Goal: Register for event/course

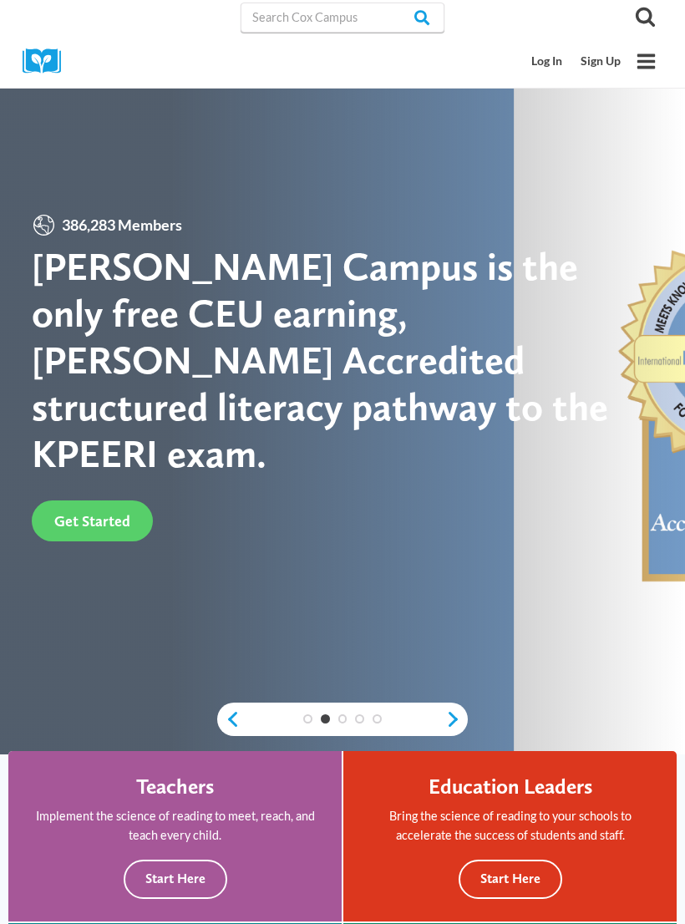
click at [597, 63] on link "Sign Up" at bounding box center [600, 61] width 58 height 31
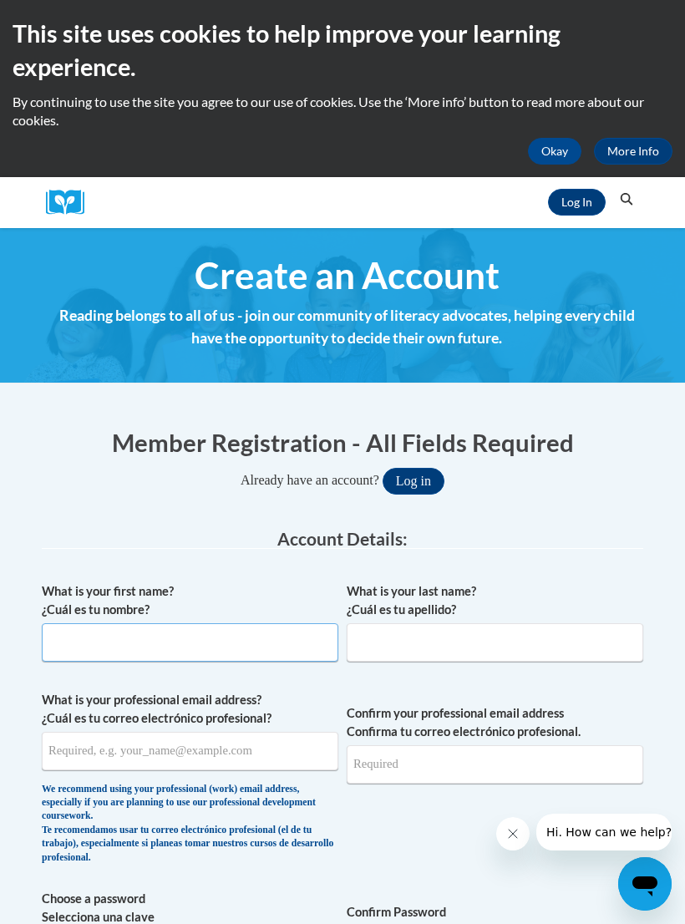
click at [160, 637] on input "What is your first name? ¿Cuál es tu nombre?" at bounding box center [190, 642] width 297 height 38
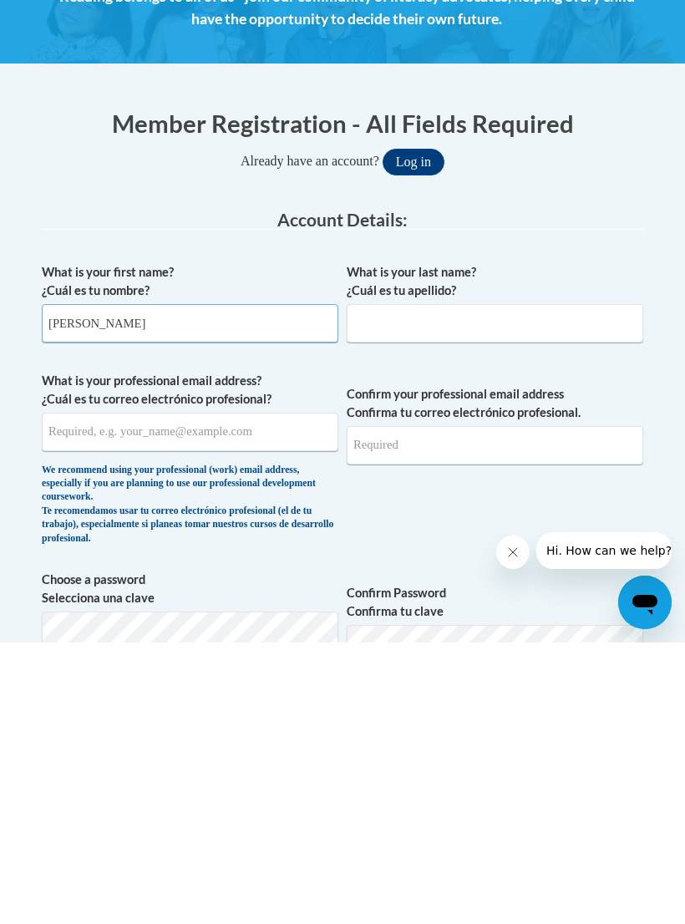
type input "[PERSON_NAME]"
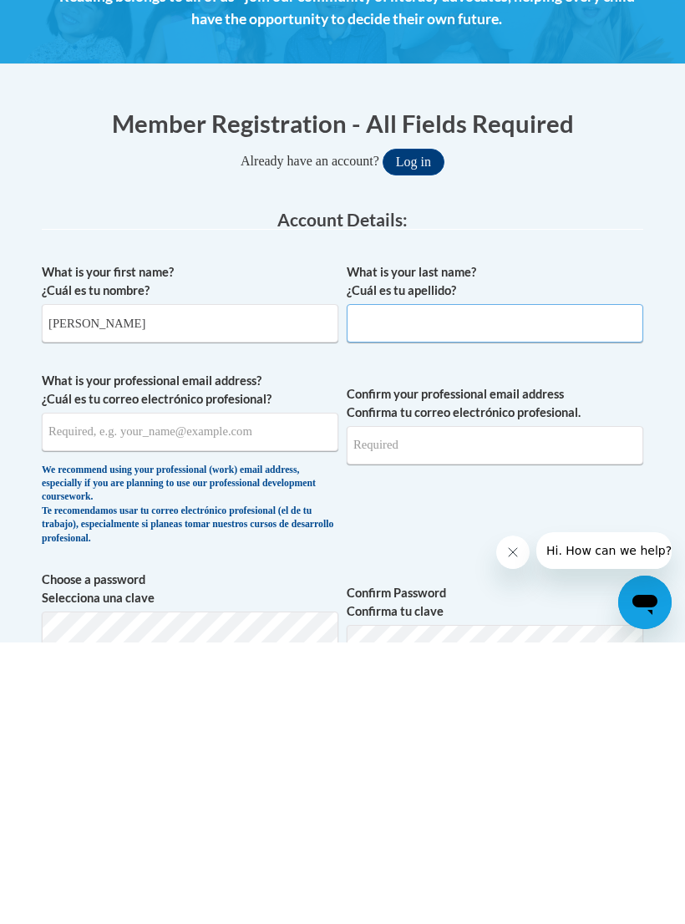
click at [453, 586] on input "What is your last name? ¿Cuál es tu apellido?" at bounding box center [495, 605] width 297 height 38
type input "[PERSON_NAME]"
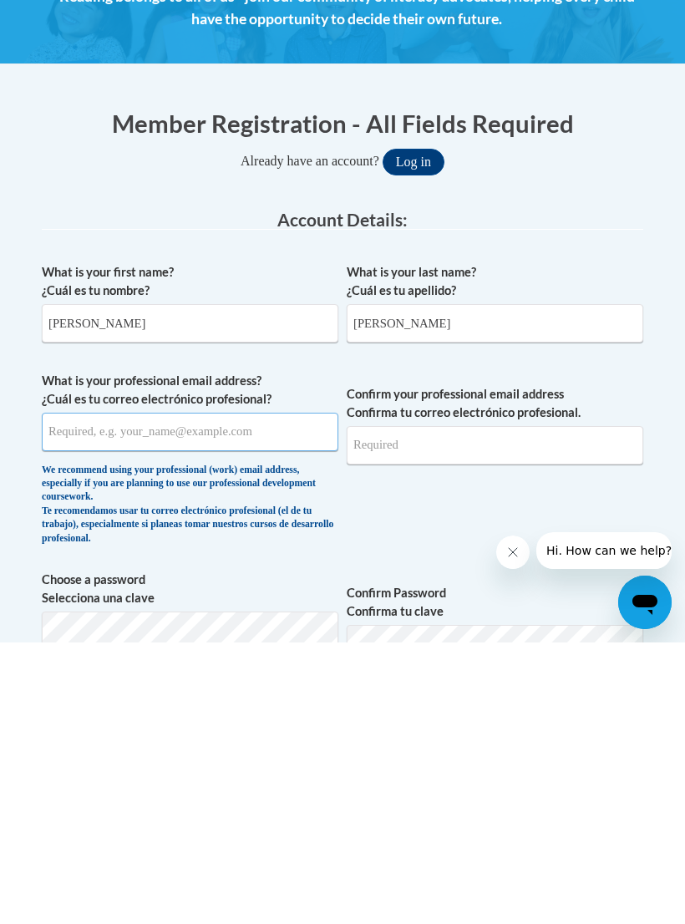
click at [214, 694] on input "What is your professional email address? ¿Cuál es tu correo electrónico profesi…" at bounding box center [190, 713] width 297 height 38
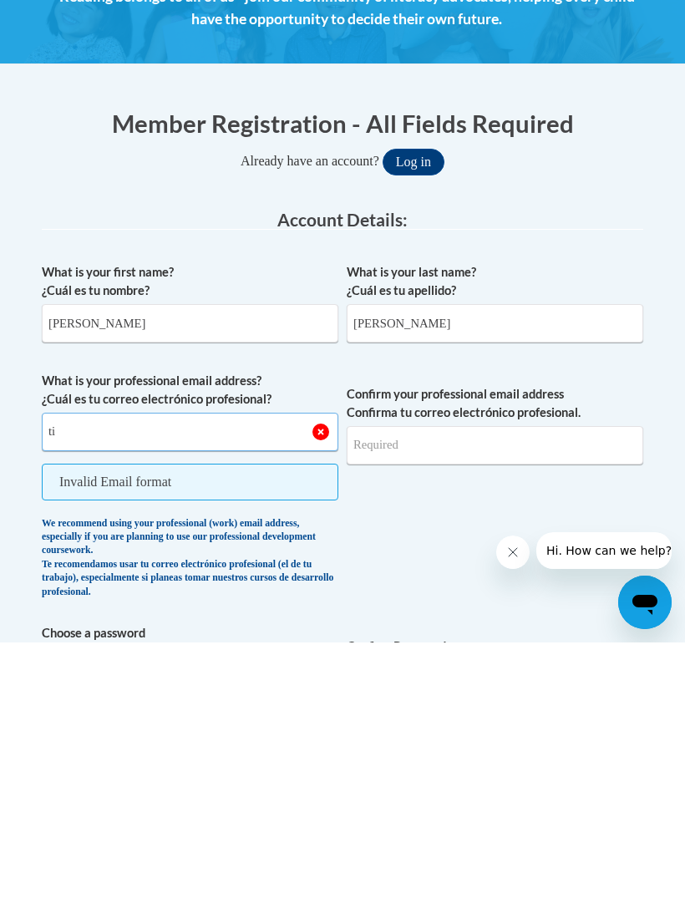
type input "t"
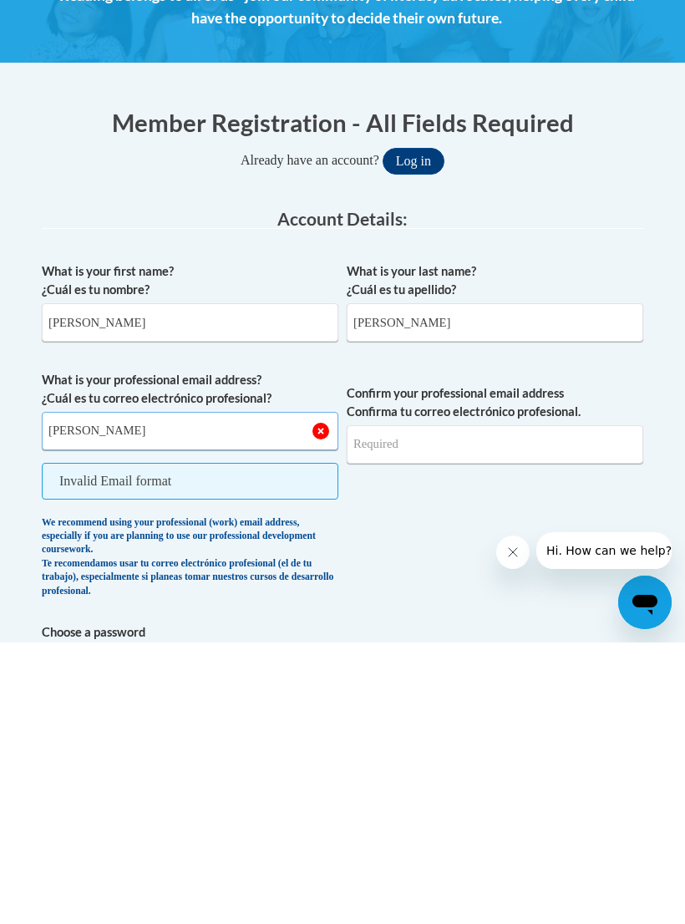
scroll to position [320, 0]
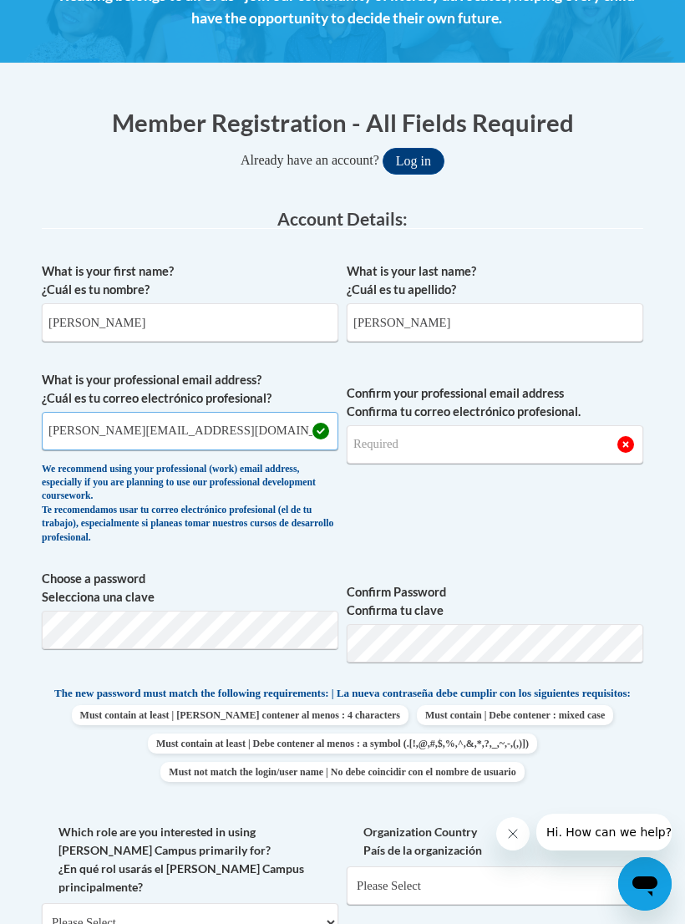
type input "[PERSON_NAME][EMAIL_ADDRESS][DOMAIN_NAME]"
click at [500, 443] on input "Confirm your professional email address Confirma tu correo electrónico profesio…" at bounding box center [495, 444] width 297 height 38
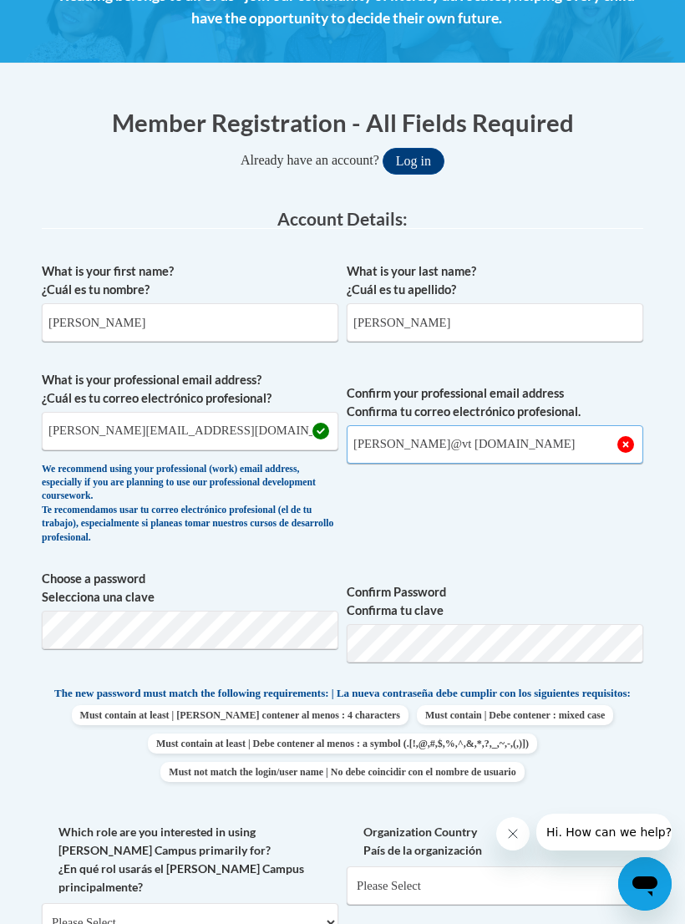
click at [399, 444] on input "scarr@vt headstart.com" at bounding box center [495, 444] width 297 height 38
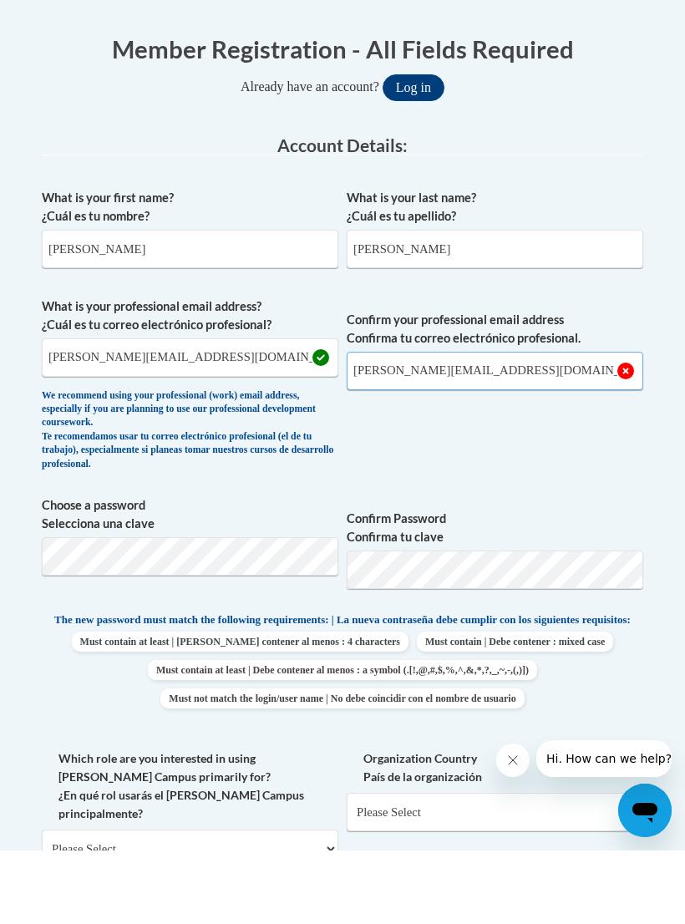
type input "scarr@ctcheadstart.com"
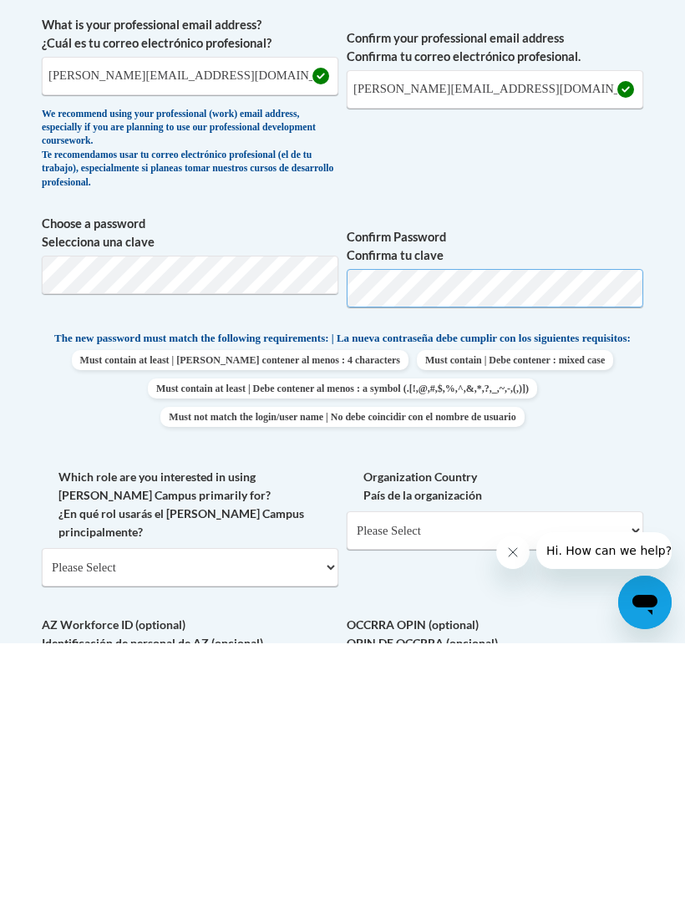
scroll to position [413, 0]
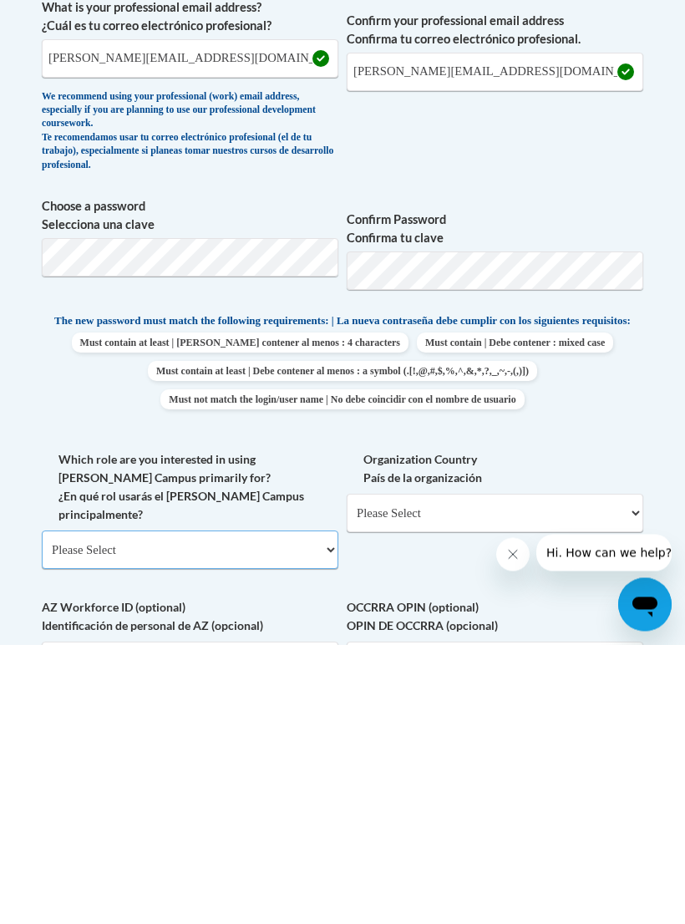
click at [315, 810] on select "Please Select College/University | Colegio/Universidad Community/Nonprofit Part…" at bounding box center [190, 829] width 297 height 38
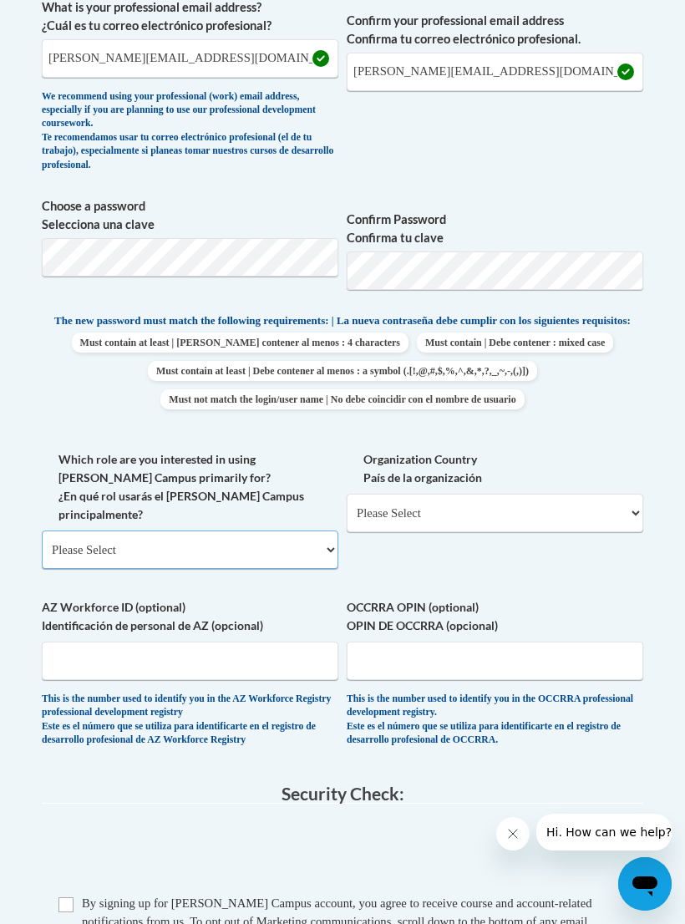
select select "fbf2d438-af2f-41f8-98f1-81c410e29de3"
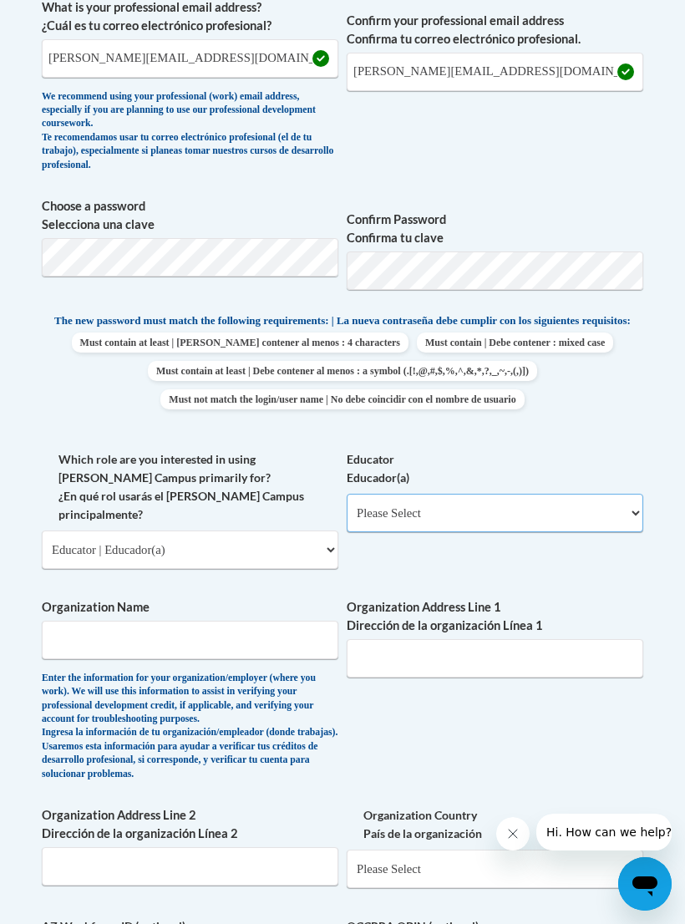
click at [584, 514] on select "Please Select Early Learning/Daycare Teacher/Family Home Care Provider | Maestr…" at bounding box center [495, 513] width 297 height 38
select select "5e2af403-4f2c-4e49-a02f-103e55d7b75b"
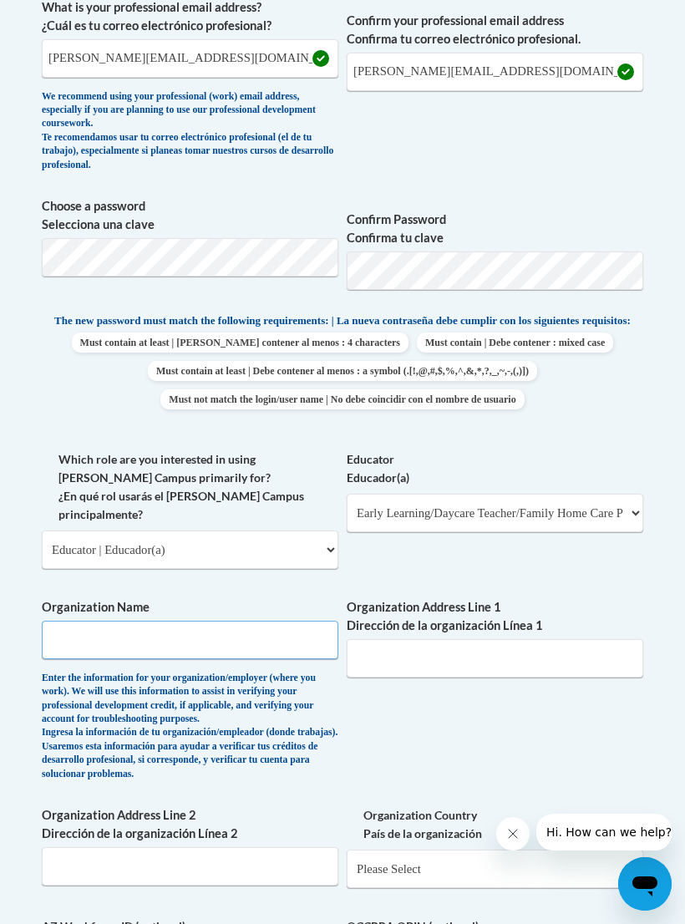
click at [267, 621] on input "Organization Name" at bounding box center [190, 640] width 297 height 38
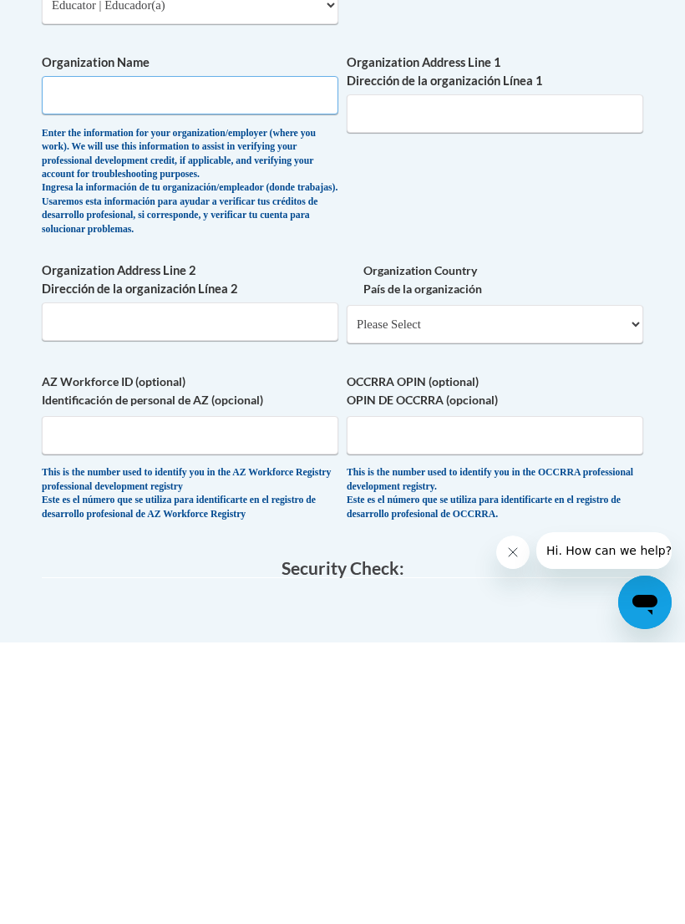
scroll to position [960, 0]
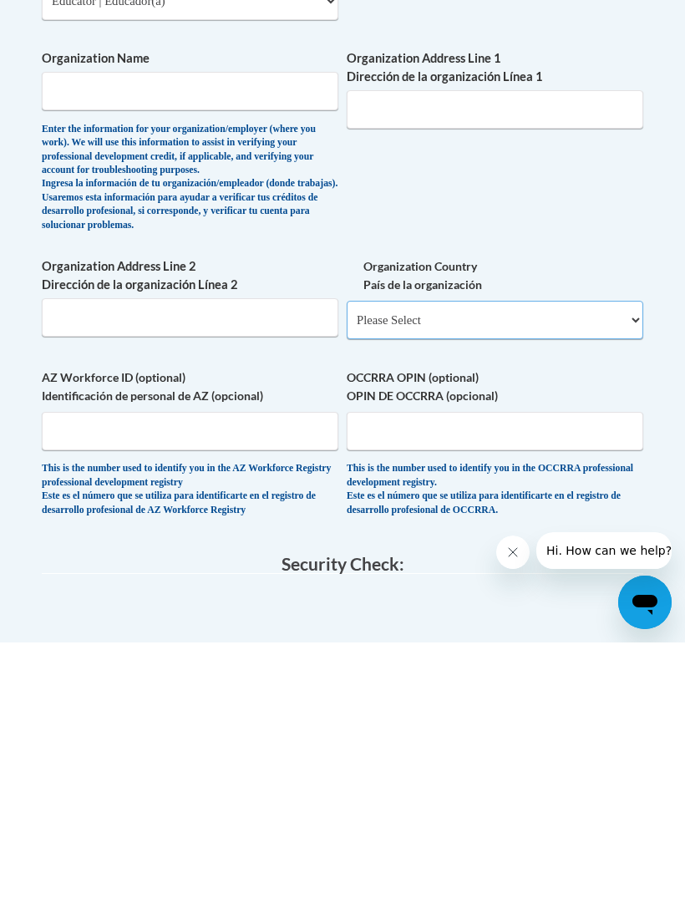
click at [617, 582] on select "Please Select United States | Estados Unidos Outside of the United States | Fue…" at bounding box center [495, 601] width 297 height 38
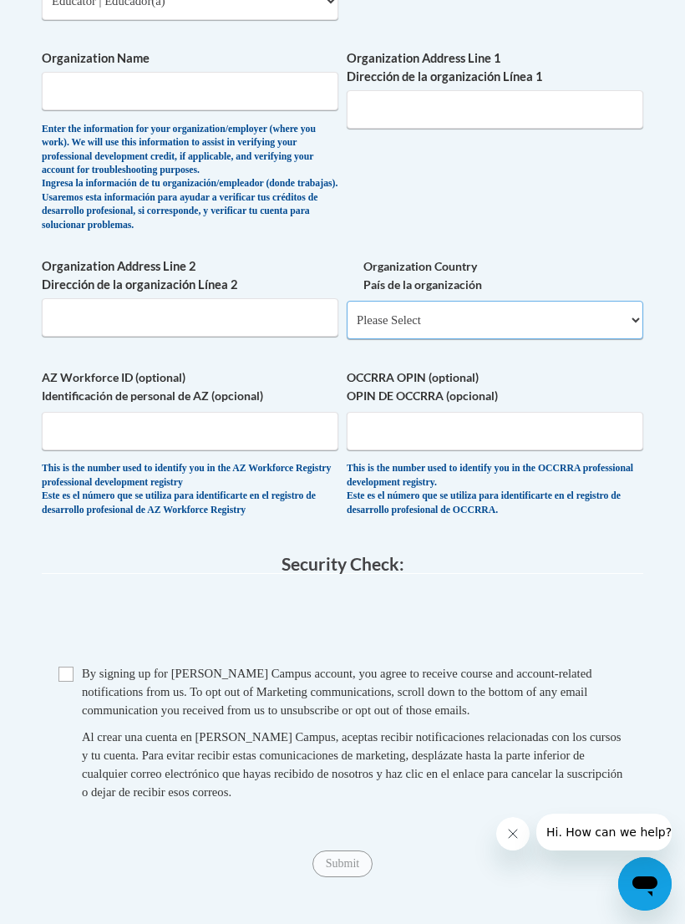
select select "ad49bcad-a171-4b2e-b99c-48b446064914"
select select
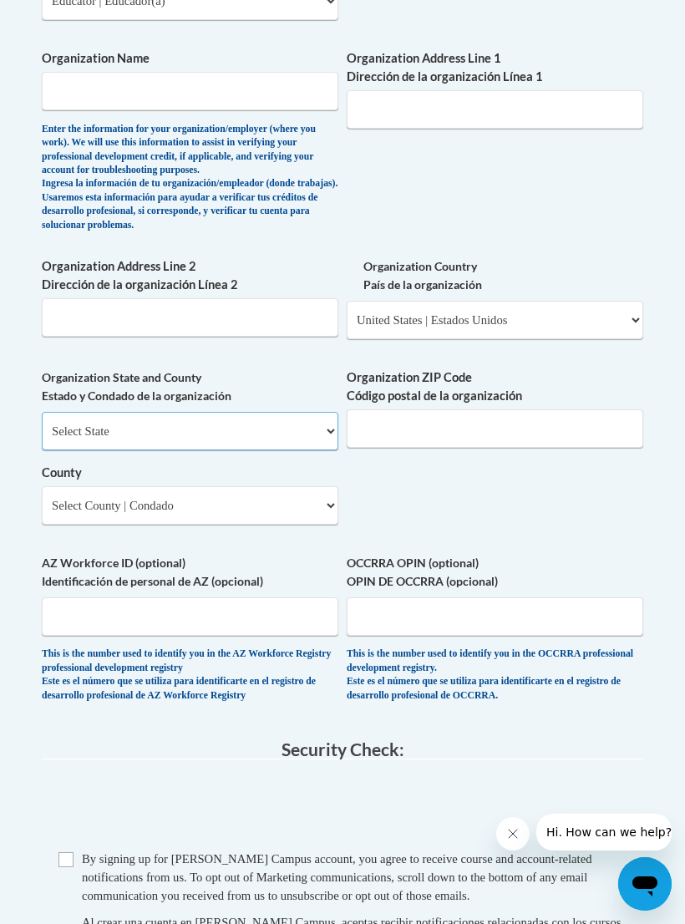
click at [314, 412] on select "Select State Alabama Alaska Arizona Arkansas California Colorado Connecticut De…" at bounding box center [190, 431] width 297 height 38
select select "Alabama"
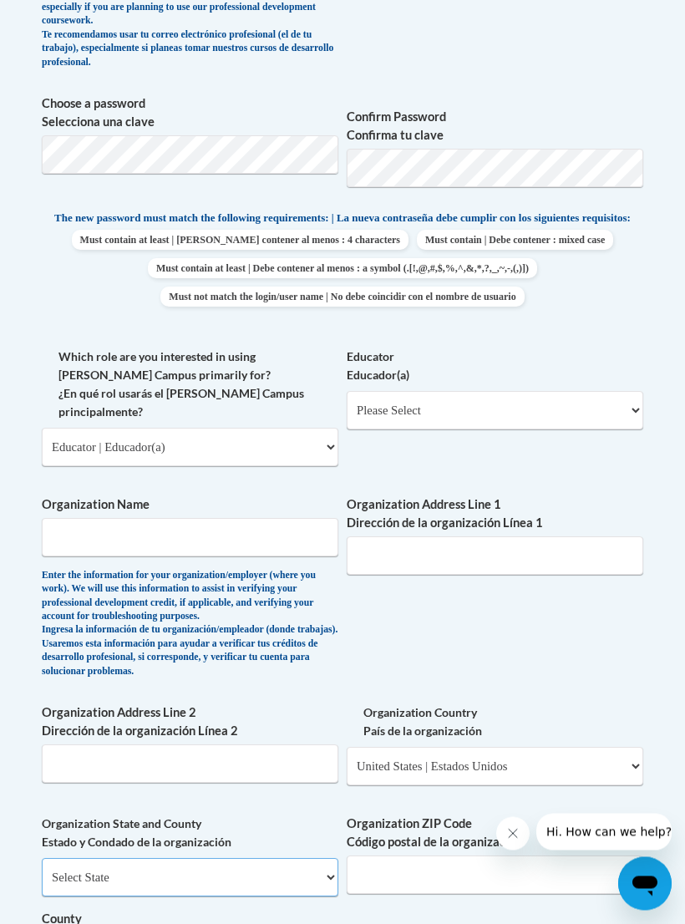
scroll to position [795, 0]
click at [616, 396] on select "Please Select Early Learning/Daycare Teacher/Family Home Care Provider | Maestr…" at bounding box center [495, 410] width 297 height 38
select select "5e2af403-4f2c-4e49-a02f-103e55d7b75b"
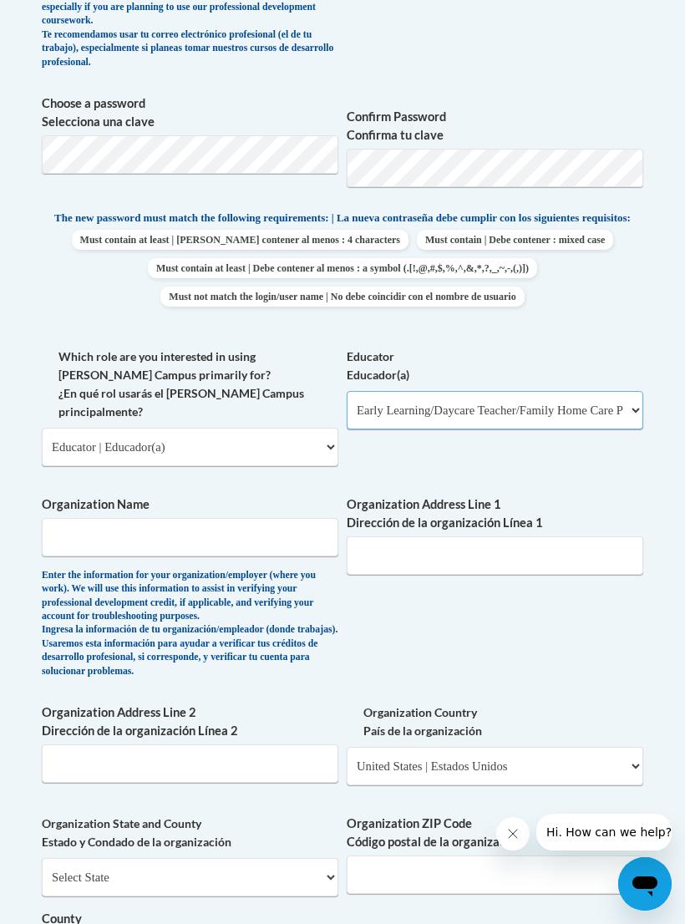
select select "null"
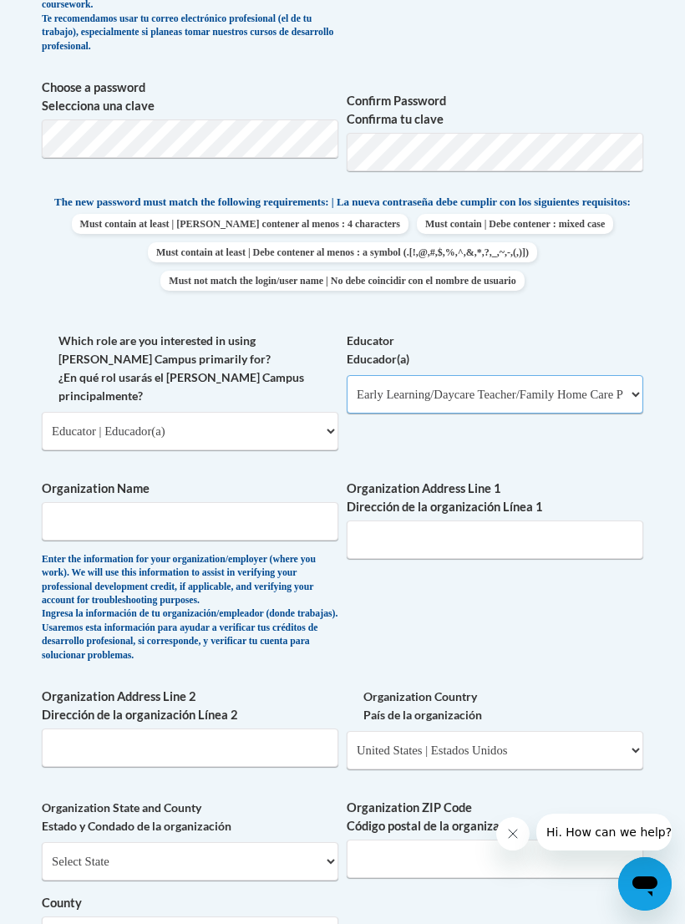
scroll to position [869, 0]
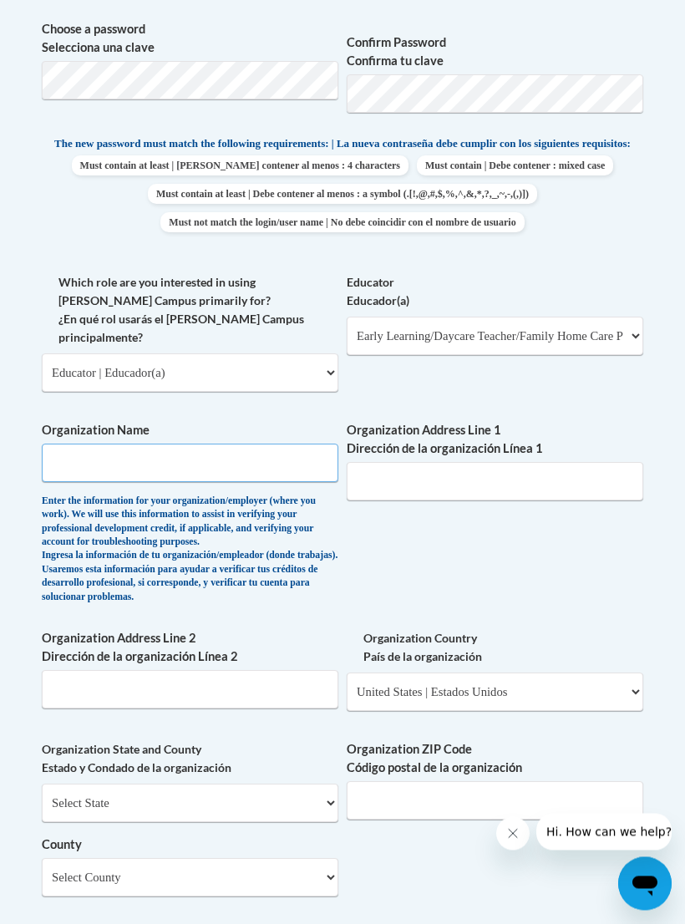
click at [221, 444] on input "Organization Name" at bounding box center [190, 463] width 297 height 38
type input "Community Action"
click at [455, 463] on input "Organization Address Line 1 Dirección de la organización Línea 1" at bounding box center [495, 482] width 297 height 38
click at [412, 463] on input "170 S broad broadnax" at bounding box center [495, 482] width 297 height 38
click at [407, 463] on input "170 S broad broadnax" at bounding box center [495, 482] width 297 height 38
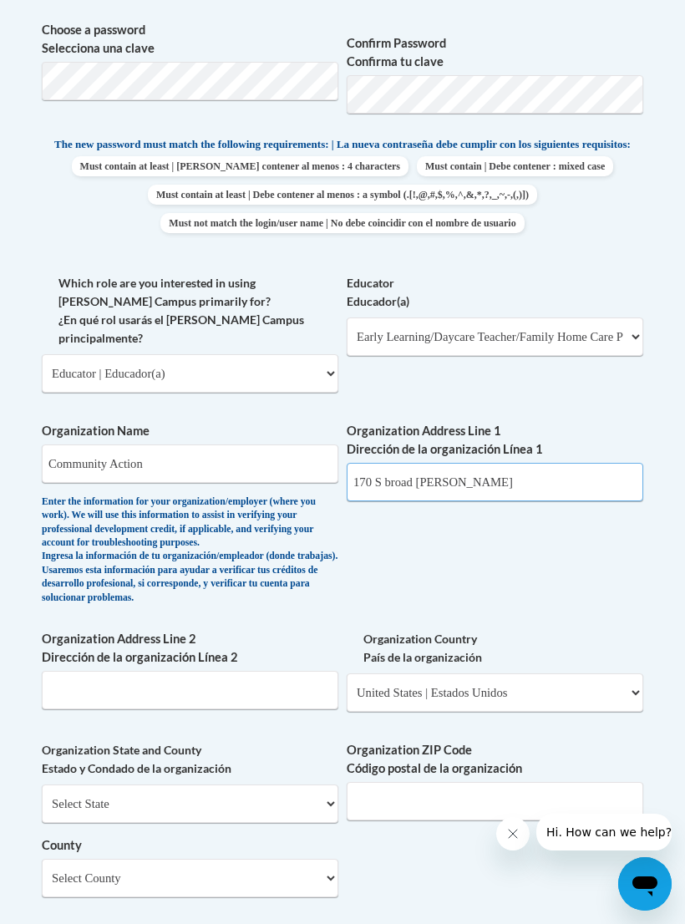
click at [406, 463] on input "170 S broad broadnax" at bounding box center [495, 482] width 297 height 38
click at [474, 463] on input "170 S broadnax" at bounding box center [495, 482] width 297 height 38
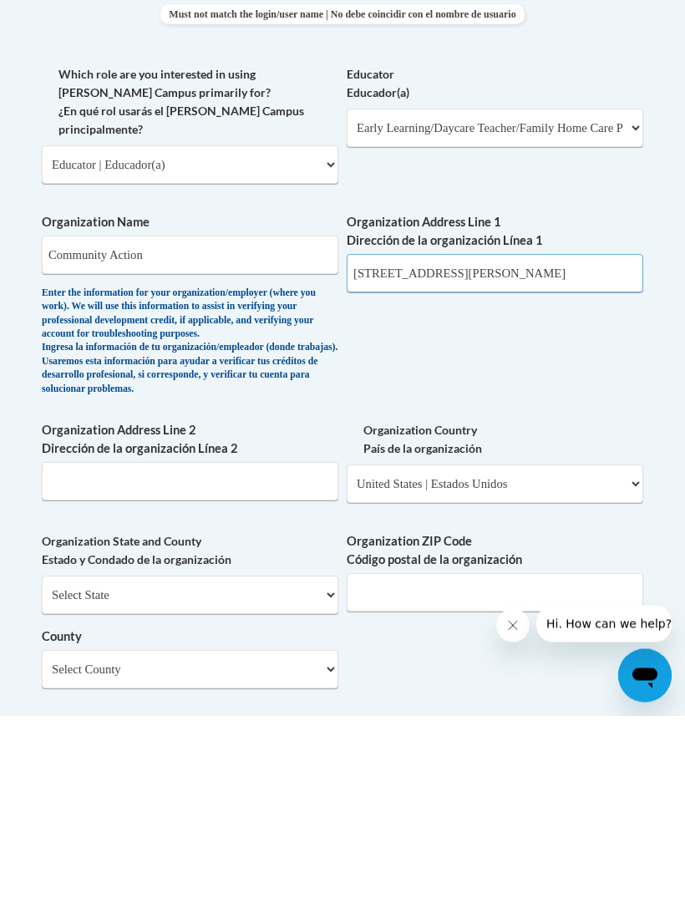
type input "170 S broadnax street"
click at [240, 671] on input "Organization Address Line 2 Dirección de la organización Línea 2" at bounding box center [190, 690] width 297 height 38
click at [621, 673] on select "Please Select United States | Estados Unidos Outside of the United States | Fue…" at bounding box center [495, 692] width 297 height 38
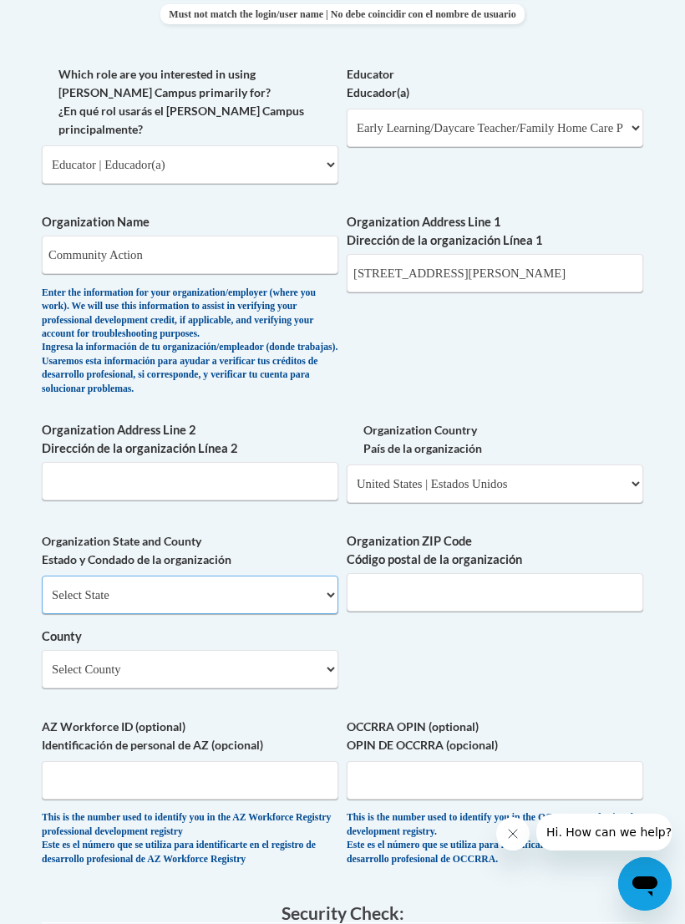
click at [317, 576] on select "Select State Alabama Alaska Arizona Arkansas California Colorado Connecticut De…" at bounding box center [190, 595] width 297 height 38
select select "Alabama"
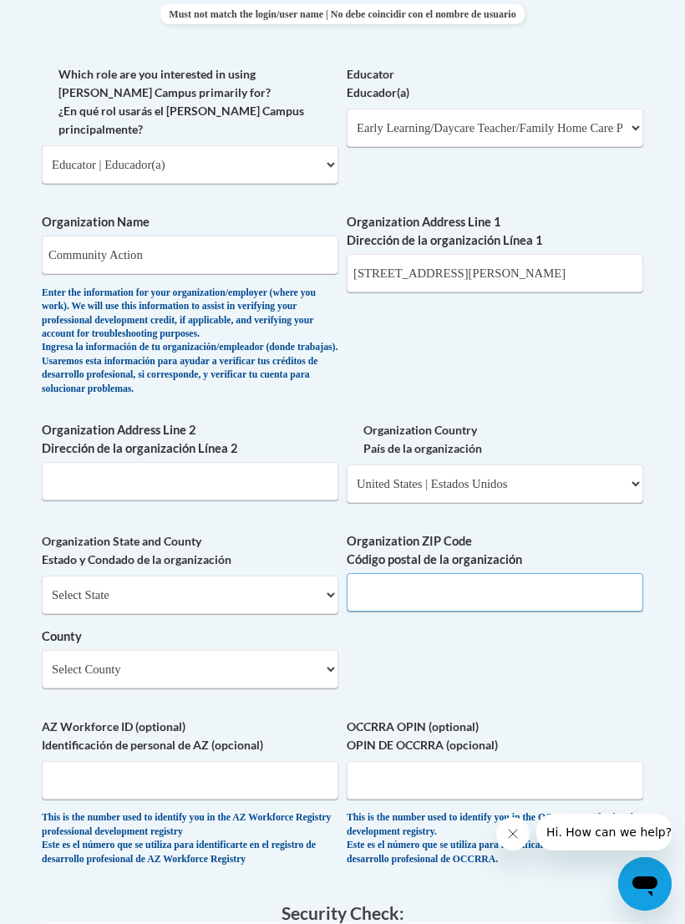
click at [566, 573] on input "Organization ZIP Code Código postal de la organización" at bounding box center [495, 592] width 297 height 38
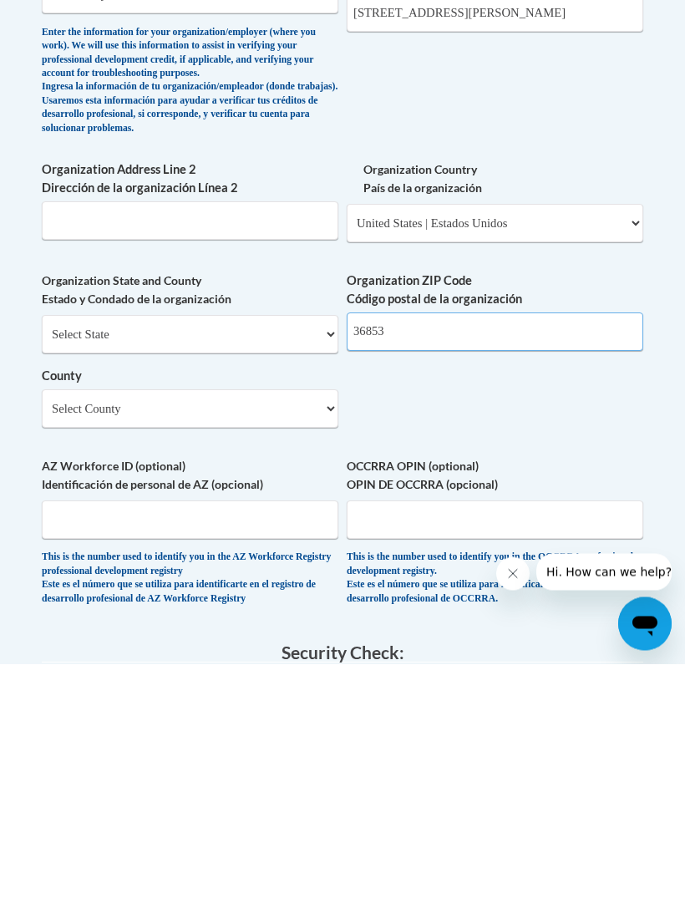
type input "36853"
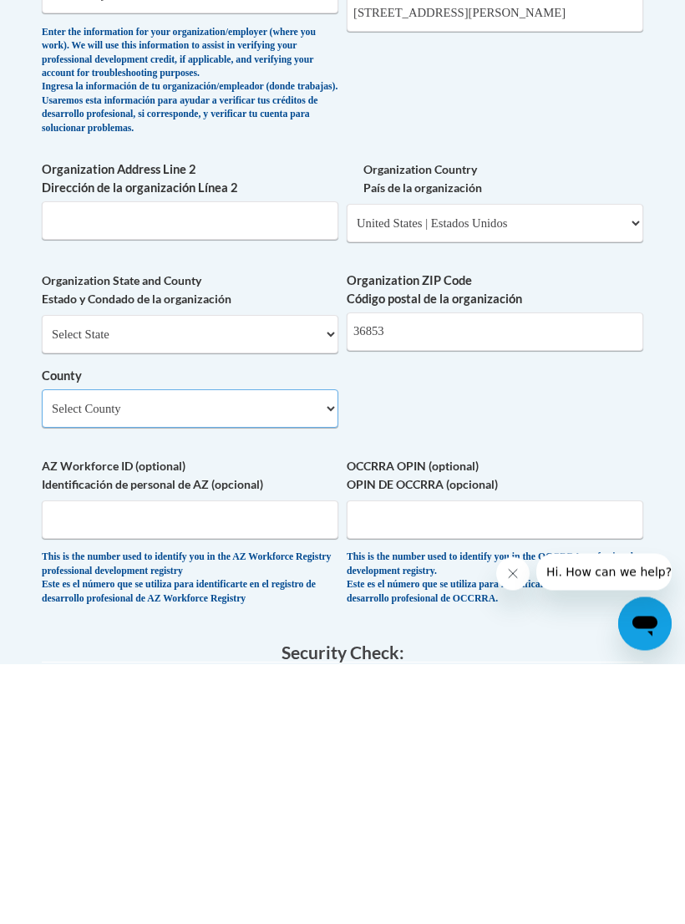
click at [321, 650] on select "Select County Autauga Baldwin Barbour Bibb Blount Bullock Butler Calhoun Chambe…" at bounding box center [190, 669] width 297 height 38
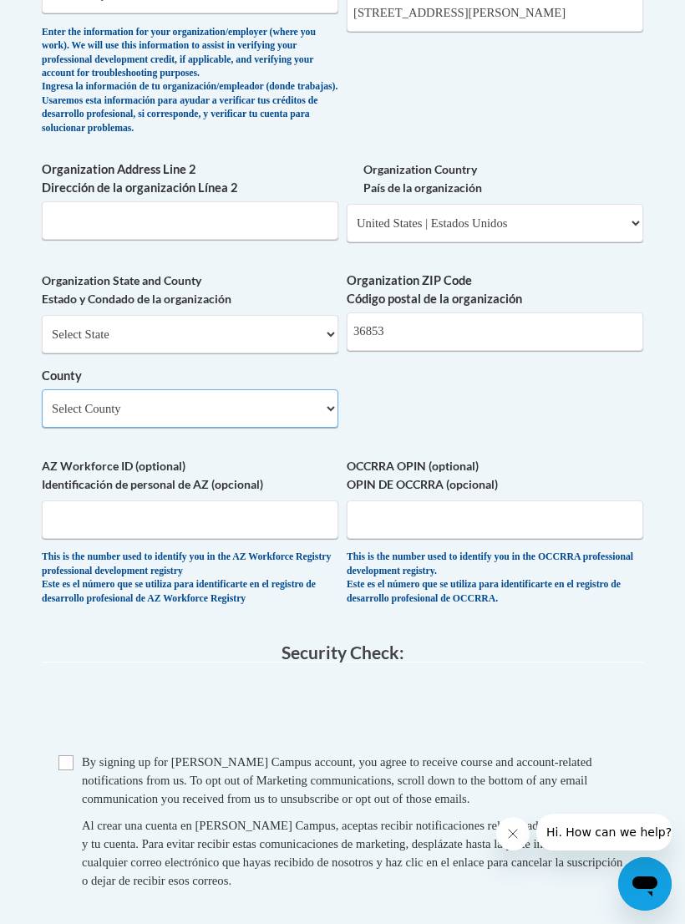
click at [315, 389] on select "Select County Autauga Baldwin Barbour Bibb Blount Bullock Butler Calhoun Chambe…" at bounding box center [190, 408] width 297 height 38
select select "Tallapoosa"
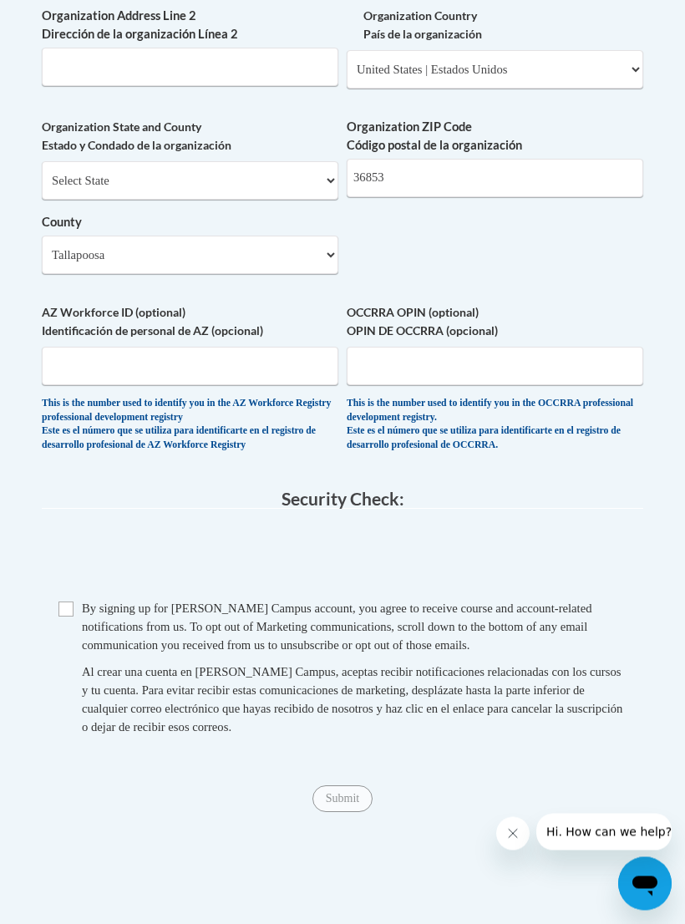
scroll to position [1492, 0]
click at [73, 602] on input "Checkbox" at bounding box center [65, 609] width 15 height 15
checkbox input "true"
click at [348, 785] on input "Submit" at bounding box center [342, 798] width 60 height 27
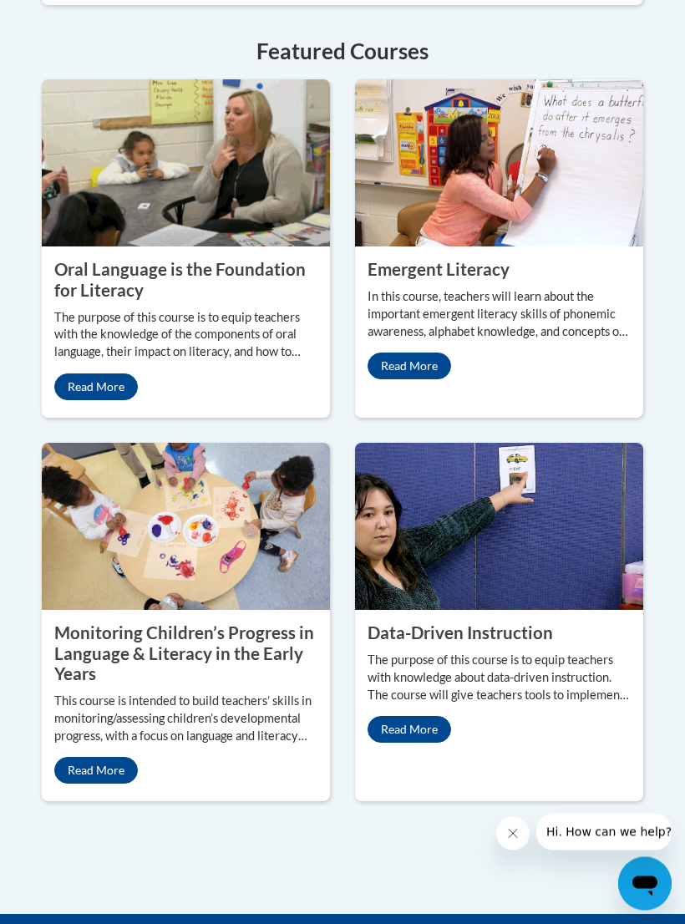
scroll to position [2076, 0]
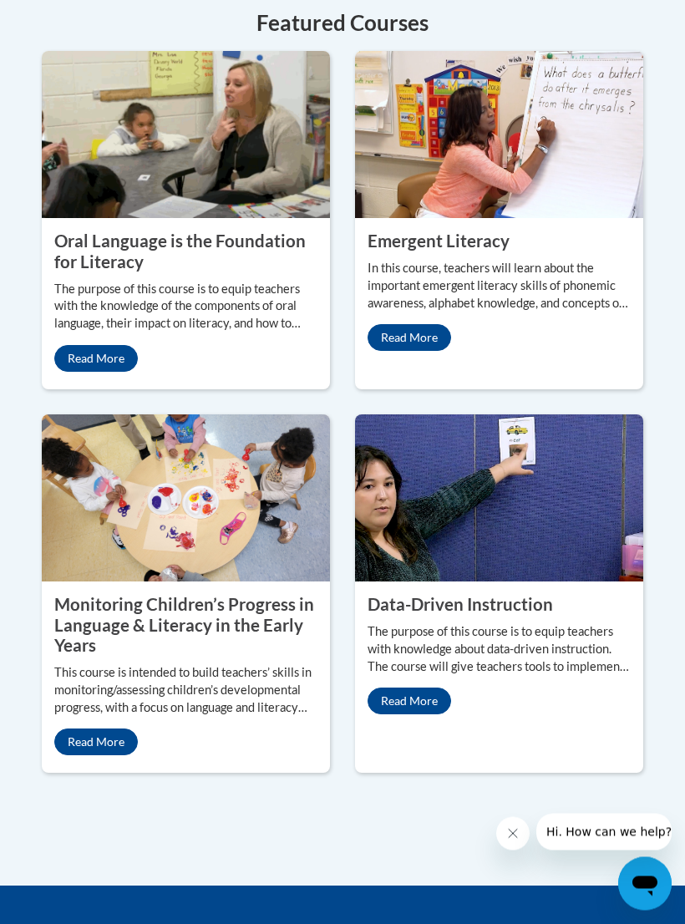
click at [426, 364] on div "Emergent Literacy In this course, teachers will learn about the important emerg…" at bounding box center [499, 291] width 288 height 145
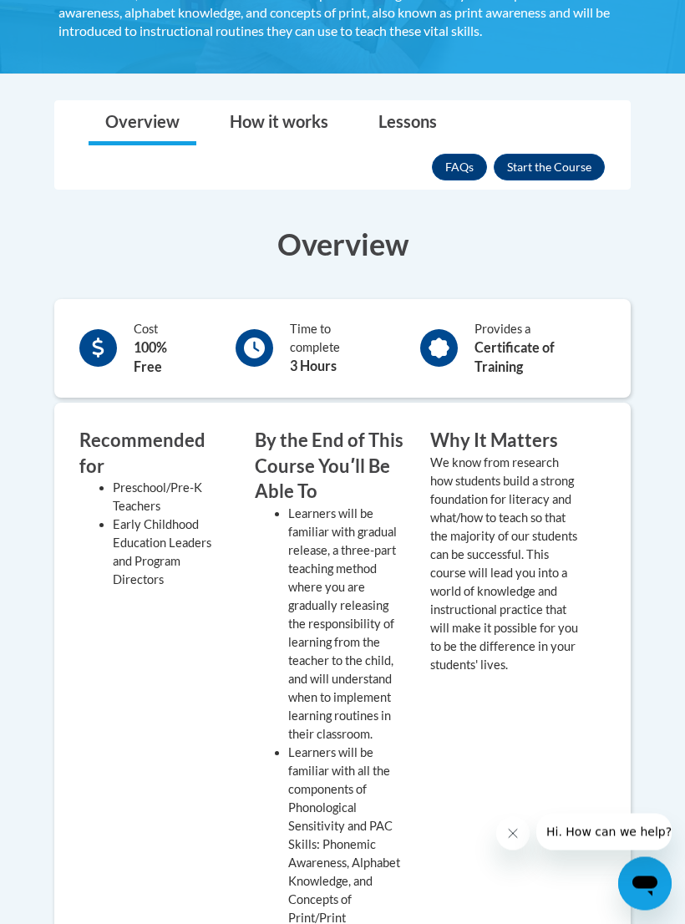
scroll to position [412, 0]
click at [573, 149] on div "FAQs Enroll" at bounding box center [518, 166] width 173 height 43
click at [556, 168] on button "Enroll" at bounding box center [549, 167] width 111 height 27
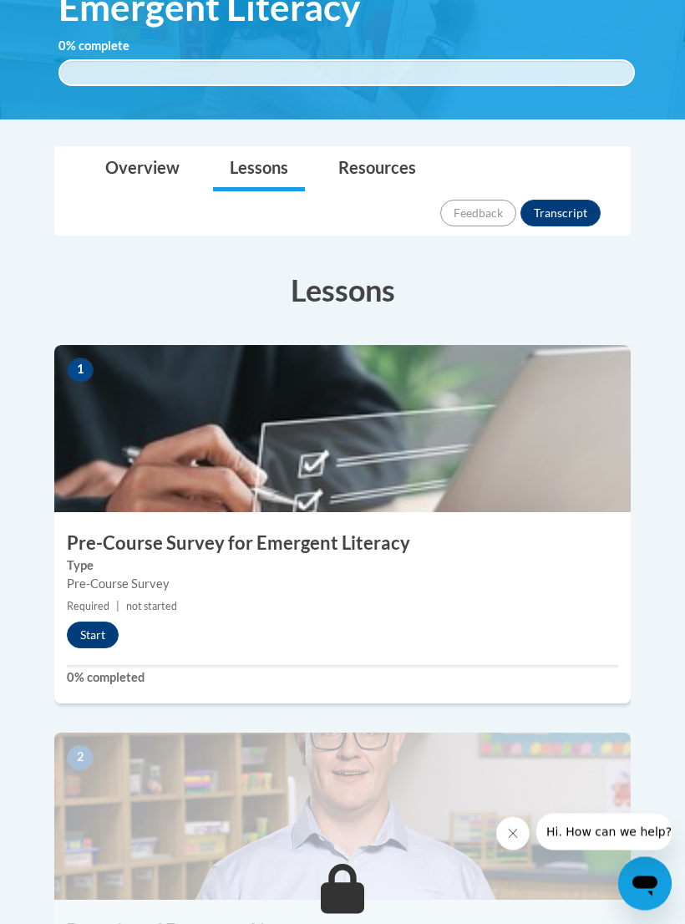
scroll to position [360, 0]
click at [102, 622] on button "Start" at bounding box center [93, 635] width 52 height 27
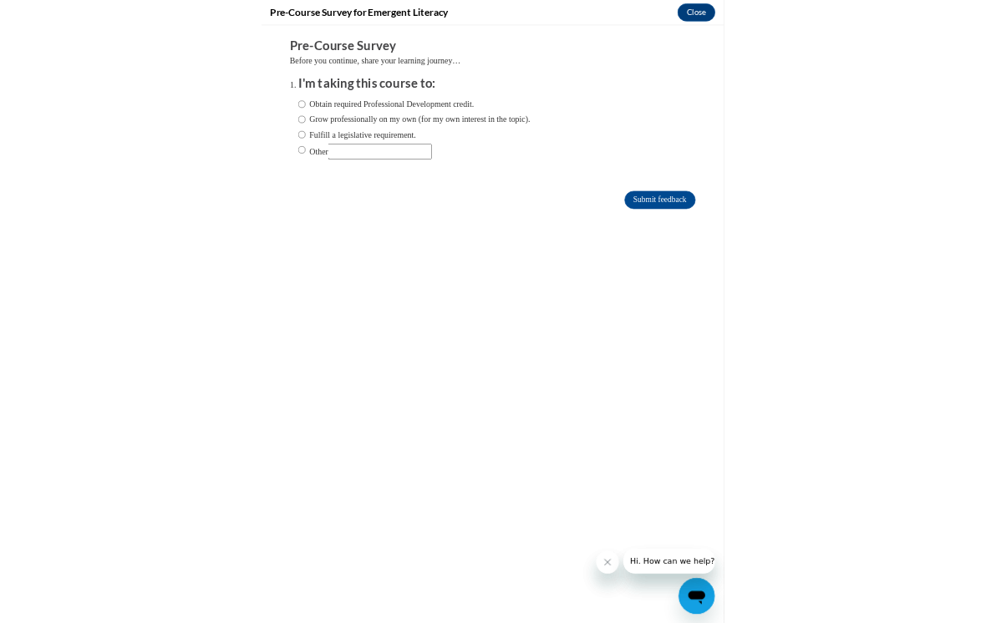
scroll to position [510, 0]
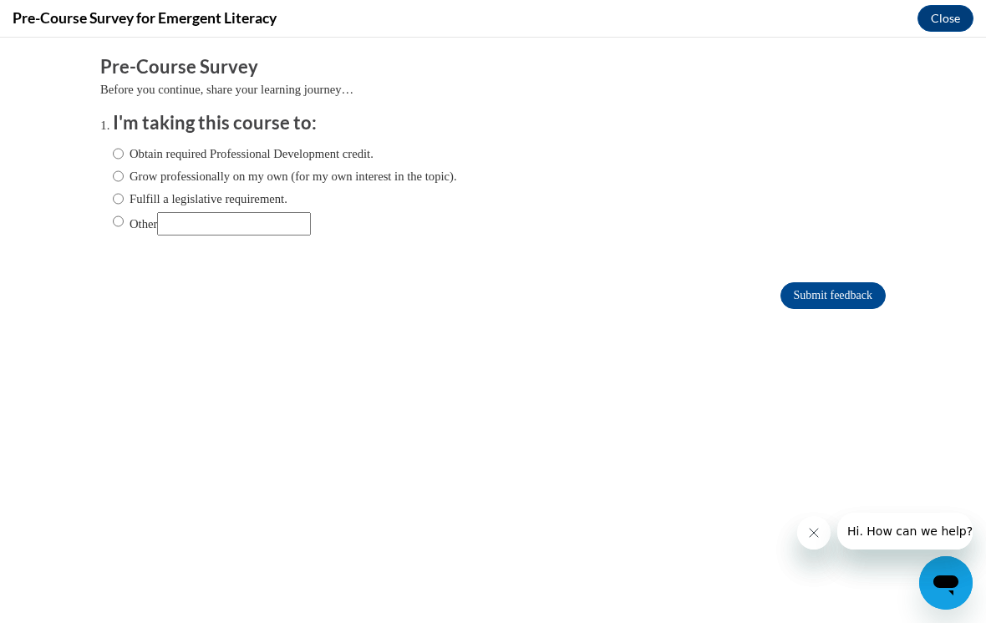
click at [117, 149] on input "Obtain required Professional Development credit." at bounding box center [118, 154] width 11 height 18
radio input "true"
click at [684, 297] on input "Submit feedback" at bounding box center [832, 295] width 105 height 27
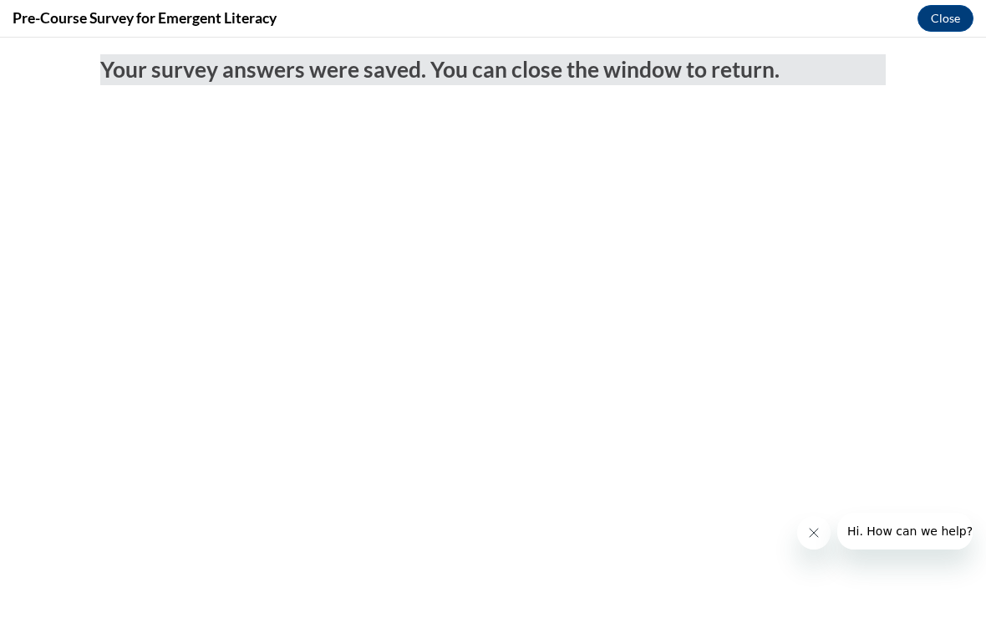
scroll to position [0, 0]
click at [684, 15] on button "Close" at bounding box center [945, 18] width 56 height 27
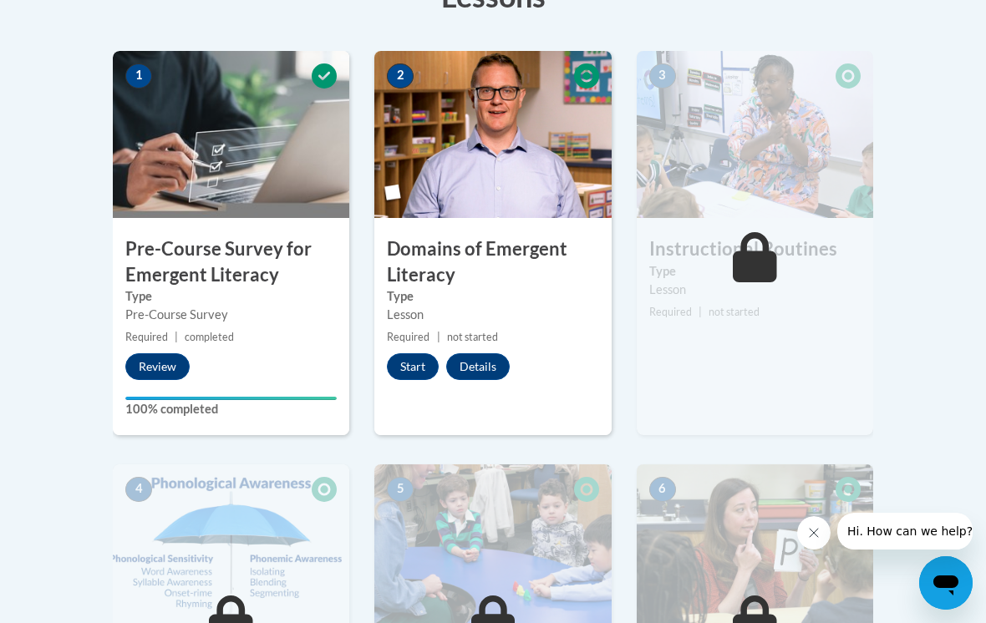
click at [405, 358] on button "Start" at bounding box center [413, 366] width 52 height 27
